Goal: Information Seeking & Learning: Find specific fact

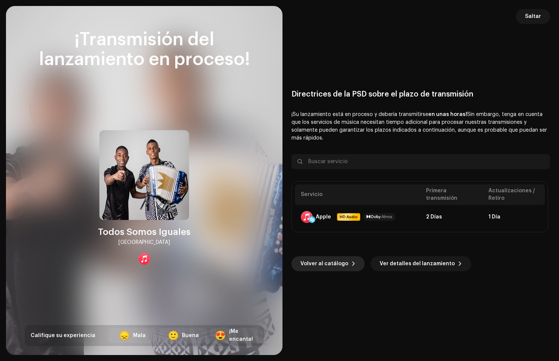
scroll to position [81, 0]
click at [529, 16] on span "Saltar" at bounding box center [533, 16] width 16 height 15
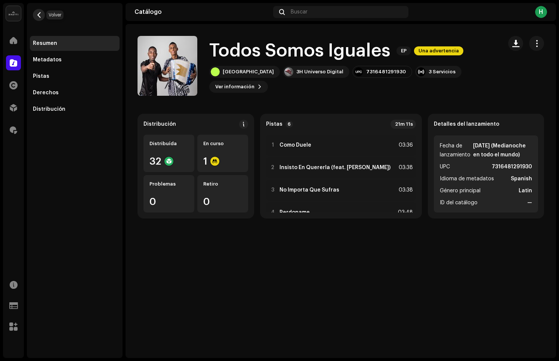
click at [40, 16] on span "button" at bounding box center [39, 15] width 6 height 6
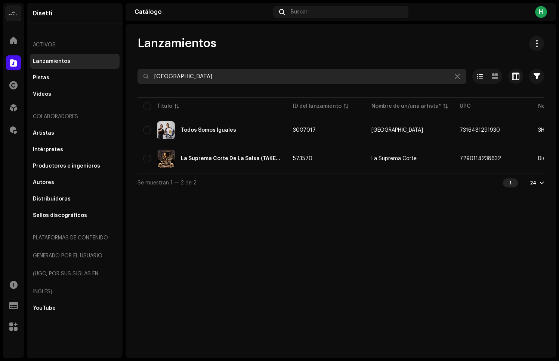
click at [200, 73] on input "[GEOGRAPHIC_DATA]" at bounding box center [302, 76] width 329 height 15
paste input "Sola - Beto AF"
drag, startPoint x: 166, startPoint y: 77, endPoint x: 243, endPoint y: 77, distance: 76.3
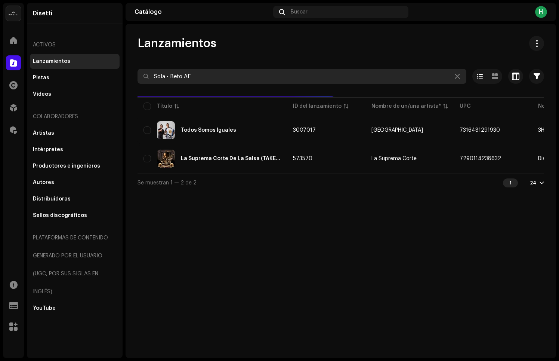
click at [243, 77] on input "Sola - Beto AF" at bounding box center [302, 76] width 329 height 15
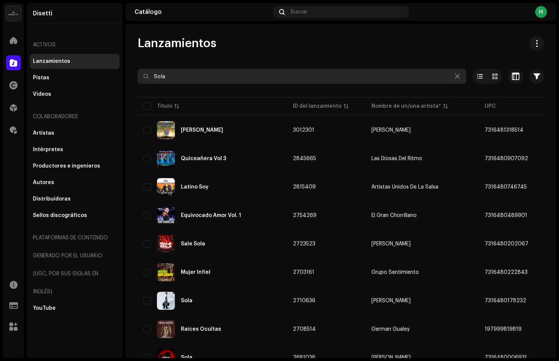
click at [192, 79] on input "Sola" at bounding box center [302, 76] width 329 height 15
click at [192, 77] on input "Sola" at bounding box center [302, 76] width 329 height 15
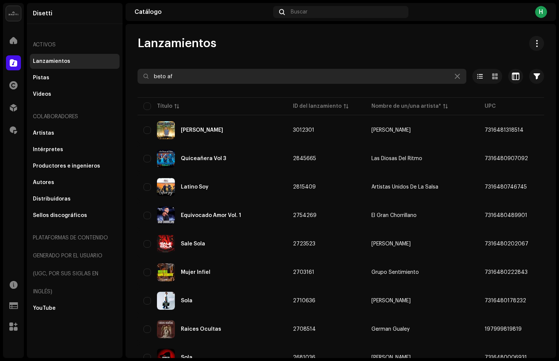
type input "beto af"
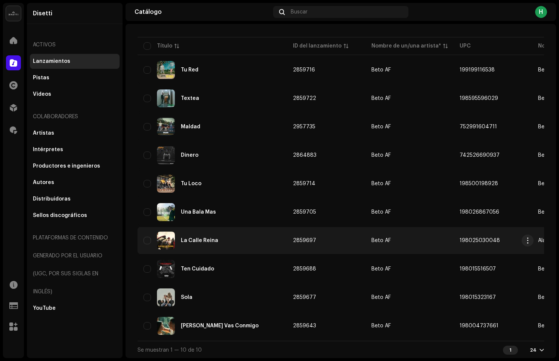
scroll to position [64, 0]
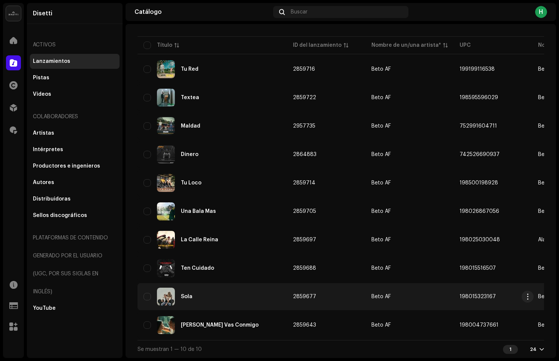
click at [453, 293] on td "Beto AF" at bounding box center [410, 296] width 88 height 27
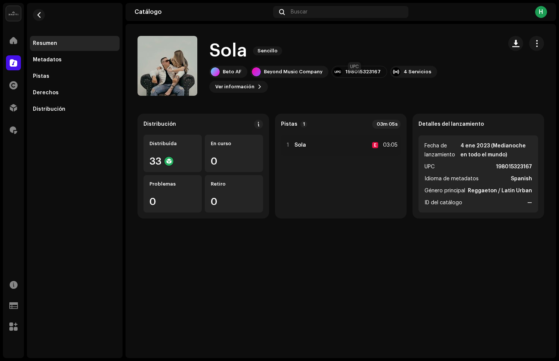
click at [356, 75] on div "198015323167" at bounding box center [363, 72] width 36 height 6
copy div "198015323167"
click at [397, 78] on div "4 Servicios" at bounding box center [413, 72] width 47 height 12
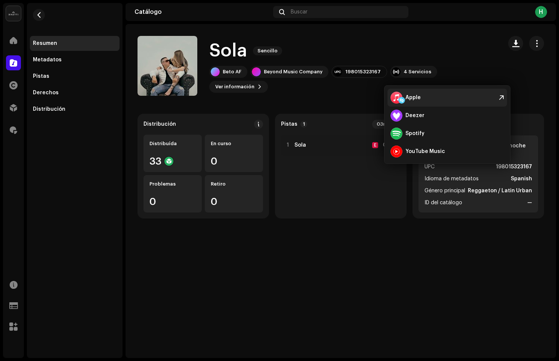
click at [417, 100] on div "Apple" at bounding box center [413, 98] width 15 height 6
click at [40, 15] on span "button" at bounding box center [39, 15] width 6 height 6
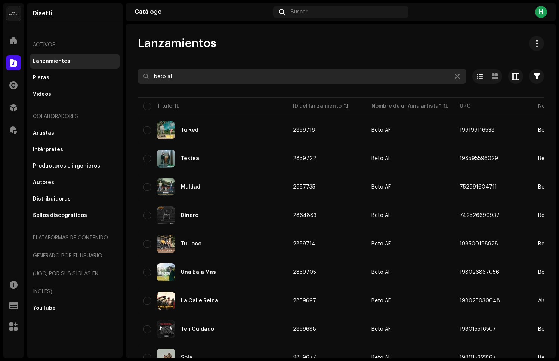
click at [234, 77] on input "beto af" at bounding box center [302, 76] width 329 height 15
type input "sagga"
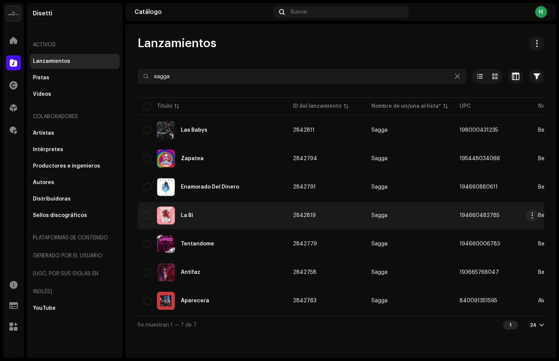
click at [193, 221] on div "La Bi" at bounding box center [213, 215] width 138 height 18
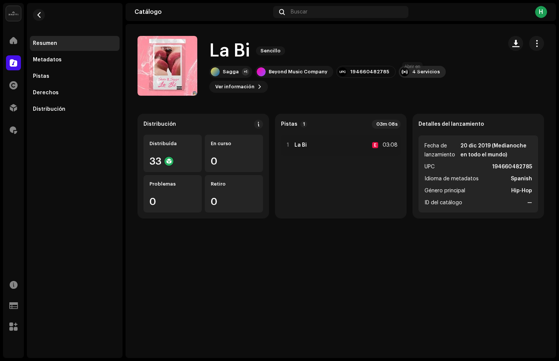
click at [420, 75] on div "4 Servicios" at bounding box center [426, 72] width 28 height 6
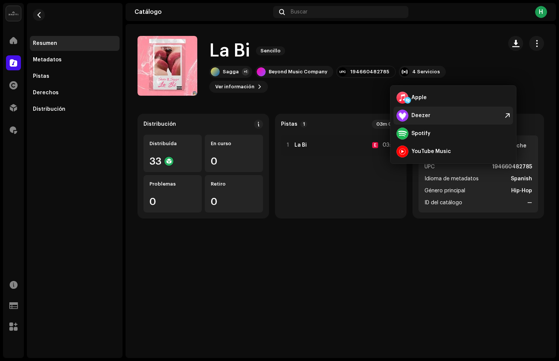
click at [421, 112] on div "Deezer" at bounding box center [414, 116] width 34 height 12
